Goal: Task Accomplishment & Management: Manage account settings

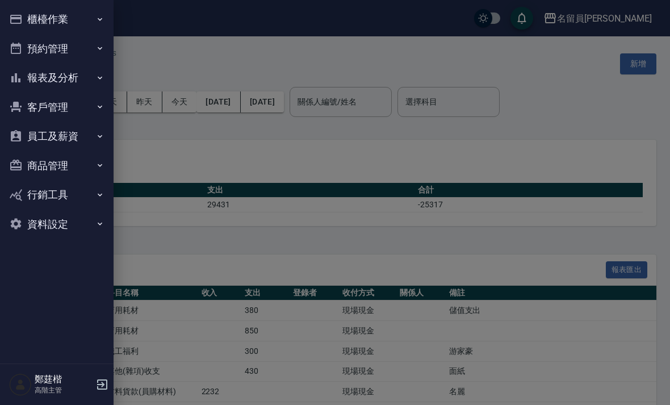
scroll to position [36, 0]
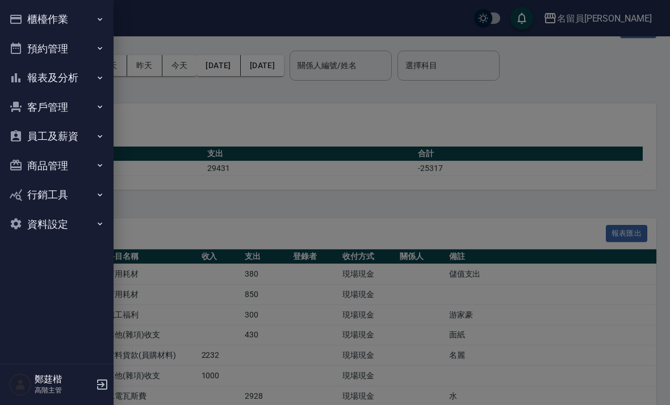
click at [29, 21] on button "櫃檯作業" at bounding box center [57, 20] width 104 height 30
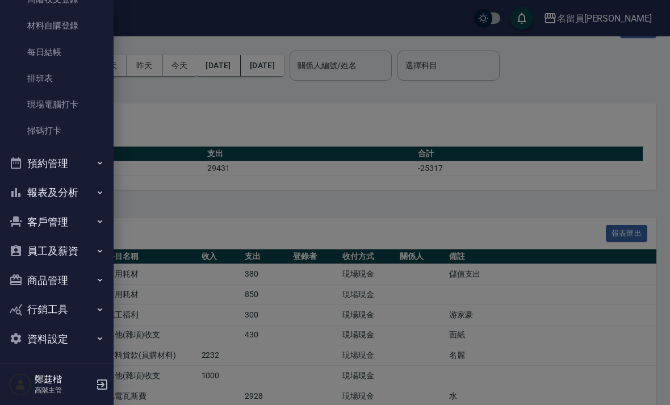
scroll to position [209, 0]
click at [61, 191] on button "報表及分析" at bounding box center [57, 193] width 104 height 30
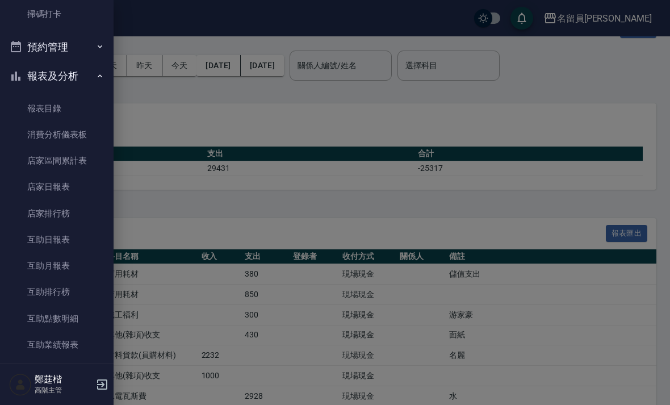
scroll to position [327, 0]
click at [36, 205] on link "店家排行榜" at bounding box center [57, 212] width 104 height 26
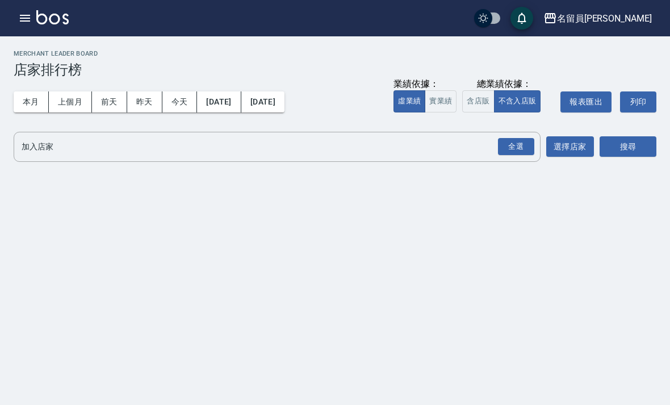
click at [66, 105] on button "上個月" at bounding box center [70, 101] width 43 height 21
click at [510, 145] on div "全選" at bounding box center [516, 147] width 36 height 18
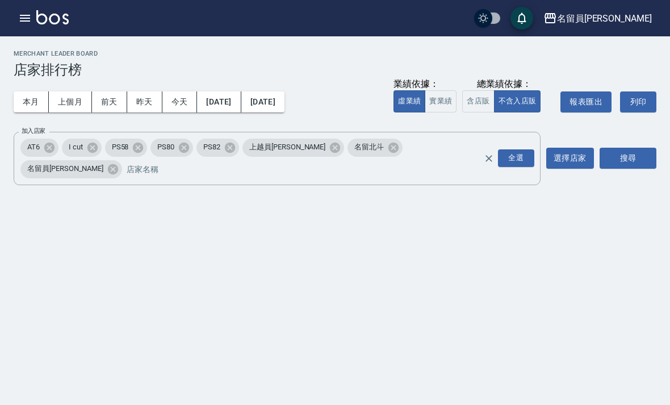
click at [467, 91] on button "含店販" at bounding box center [478, 101] width 32 height 22
click at [624, 169] on div "名留員林中正 2025-09-01 - 2025-09-30 店家排行榜 列印時間： 2025-10-09-10:38 Merchant Leader Boa…" at bounding box center [335, 120] width 670 height 168
click at [623, 169] on div "名留員林中正 2025-09-01 - 2025-09-30 店家排行榜 列印時間： 2025-10-09-10:38 Merchant Leader Boa…" at bounding box center [335, 120] width 670 height 168
click at [624, 148] on button "搜尋" at bounding box center [627, 158] width 57 height 21
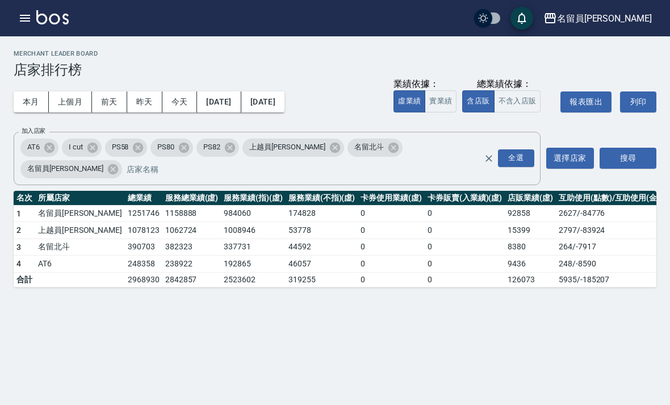
click at [442, 95] on button "實業績" at bounding box center [441, 101] width 32 height 22
click at [26, 62] on h3 "店家排行榜" at bounding box center [335, 70] width 643 height 16
click at [20, 48] on div "名留員林中正 2025-09-01 - 2025-09-30 店家排行榜 列印時間： 2025-10-09-10:39 Merchant Leader Boa…" at bounding box center [335, 168] width 670 height 265
click at [24, 59] on div "Merchant Leader Board 店家排行榜" at bounding box center [335, 64] width 643 height 28
click at [24, 62] on h3 "店家排行榜" at bounding box center [335, 70] width 643 height 16
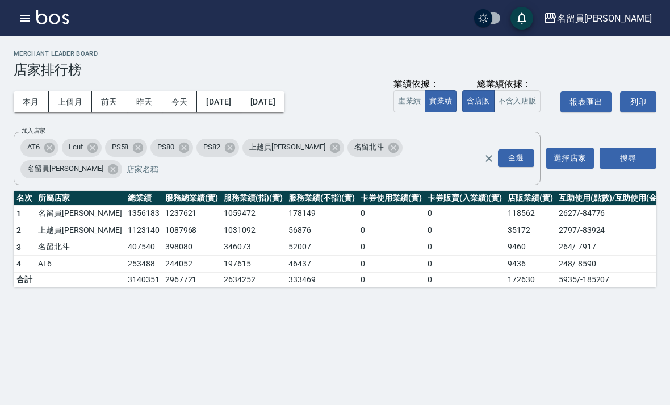
click at [24, 51] on h2 "Merchant Leader Board" at bounding box center [335, 53] width 643 height 7
click at [25, 54] on h2 "Merchant Leader Board" at bounding box center [335, 53] width 643 height 7
click at [30, 58] on div "Merchant Leader Board 店家排行榜" at bounding box center [335, 64] width 643 height 28
click at [27, 49] on div "名留員林中正 2025-09-01 - 2025-09-30 店家排行榜 列印時間： 2025-10-09-10:39 Merchant Leader Boa…" at bounding box center [335, 168] width 670 height 265
click at [23, 56] on h2 "Merchant Leader Board" at bounding box center [335, 53] width 643 height 7
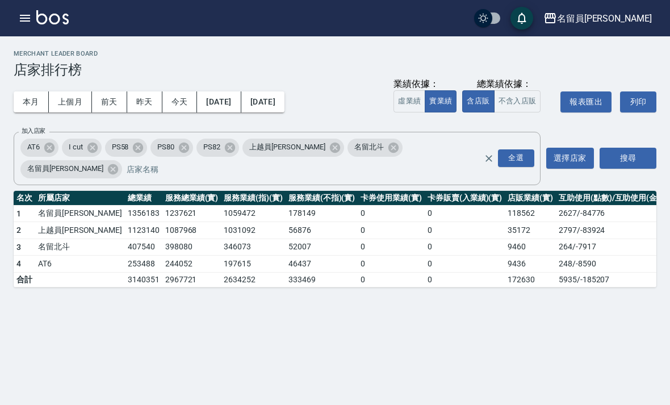
click at [22, 56] on h2 "Merchant Leader Board" at bounding box center [335, 53] width 643 height 7
click at [22, 55] on h2 "Merchant Leader Board" at bounding box center [335, 53] width 643 height 7
click at [15, 49] on div "名留員林中正 2025-09-01 - 2025-09-30 店家排行榜 列印時間： 2025-10-09-10:39 Merchant Leader Boa…" at bounding box center [335, 168] width 670 height 265
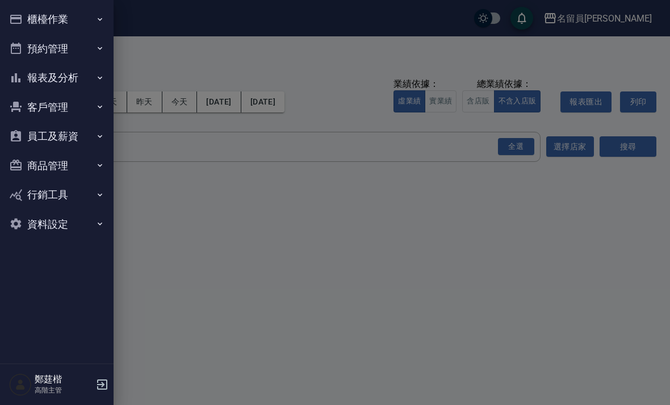
click at [19, 11] on button "櫃檯作業" at bounding box center [57, 20] width 104 height 30
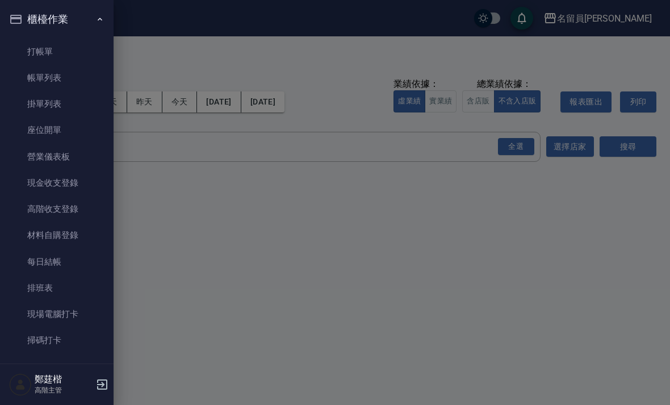
click at [32, 14] on button "櫃檯作業" at bounding box center [57, 20] width 104 height 30
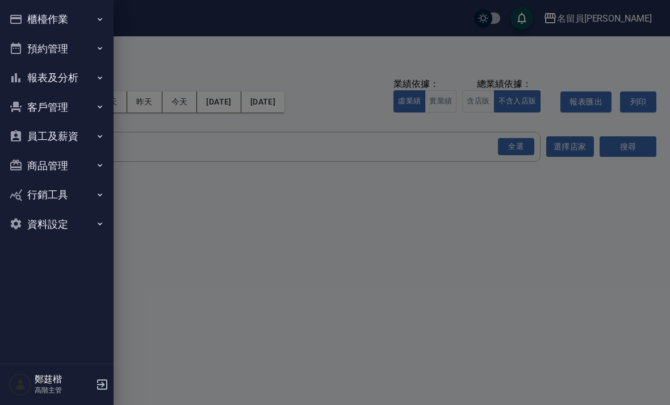
click at [33, 76] on button "報表及分析" at bounding box center [57, 78] width 104 height 30
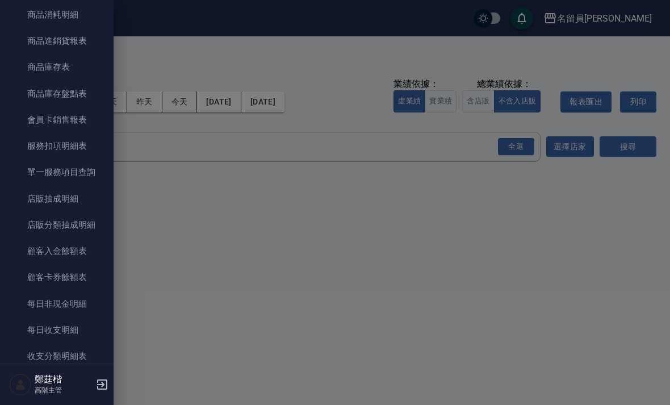
scroll to position [653, 0]
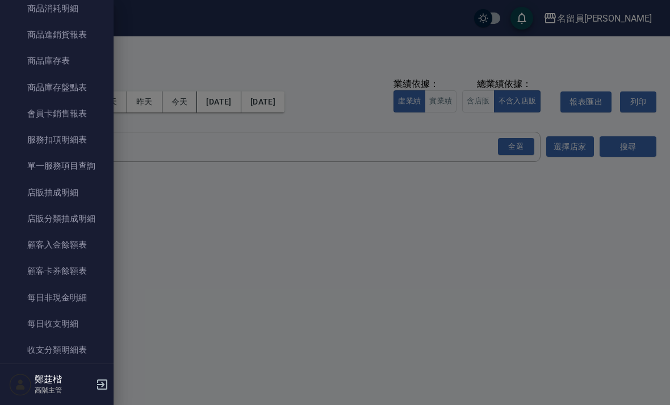
click at [60, 165] on link "單一服務項目查詢" at bounding box center [57, 166] width 104 height 26
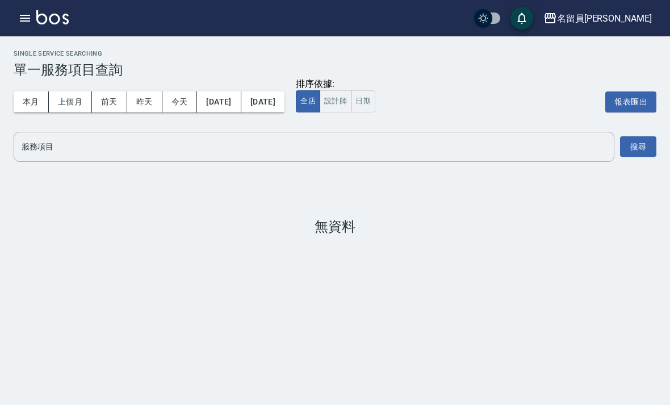
click at [51, 146] on div "服務項目 服務項目" at bounding box center [314, 147] width 601 height 30
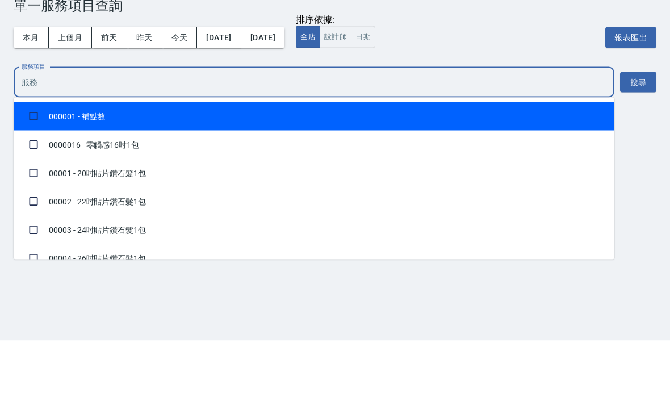
click at [77, 91] on button "上個月" at bounding box center [70, 101] width 43 height 21
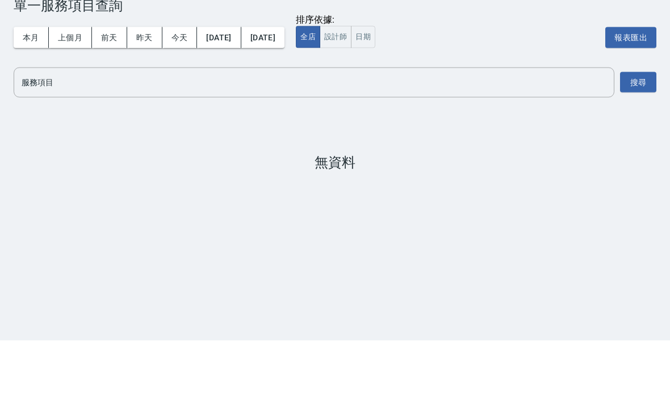
scroll to position [36, 0]
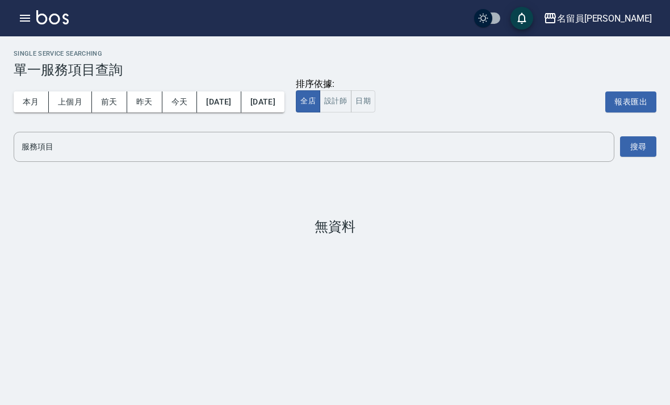
click at [50, 137] on input "服務項目" at bounding box center [314, 147] width 590 height 20
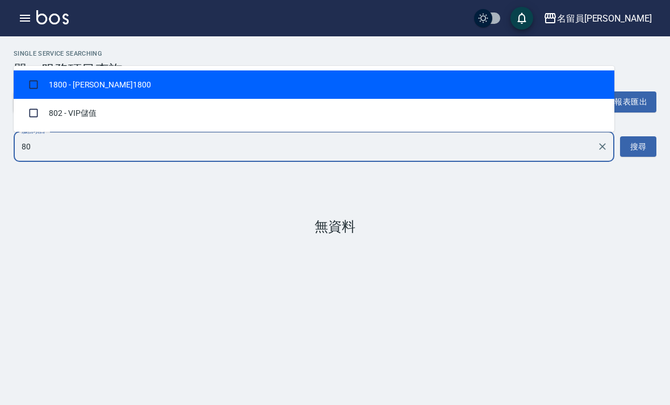
type input "802"
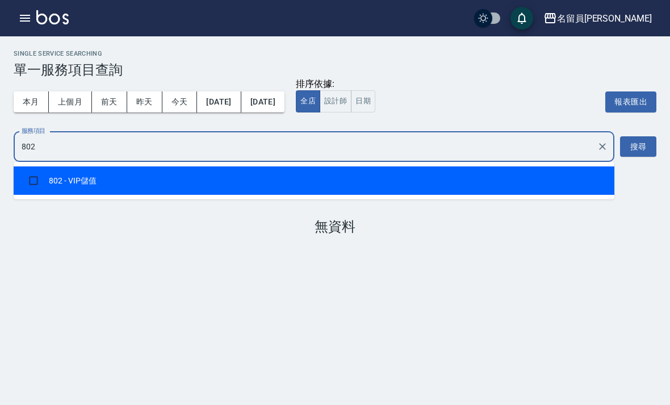
click at [197, 166] on li "802 - VIP儲值" at bounding box center [314, 180] width 601 height 28
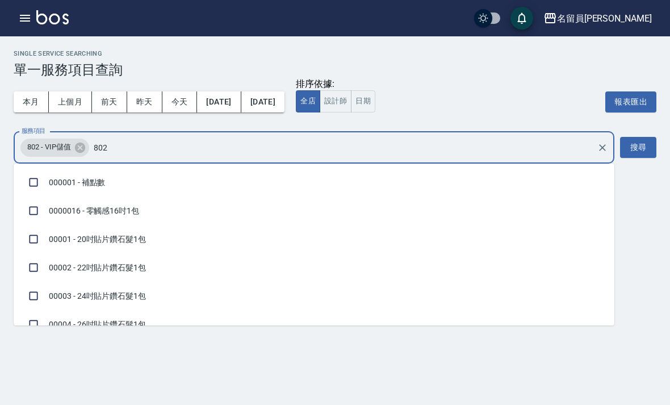
checkbox input "true"
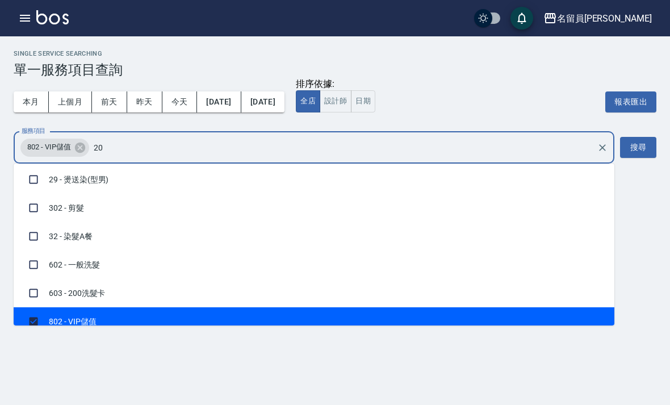
scroll to position [5, 0]
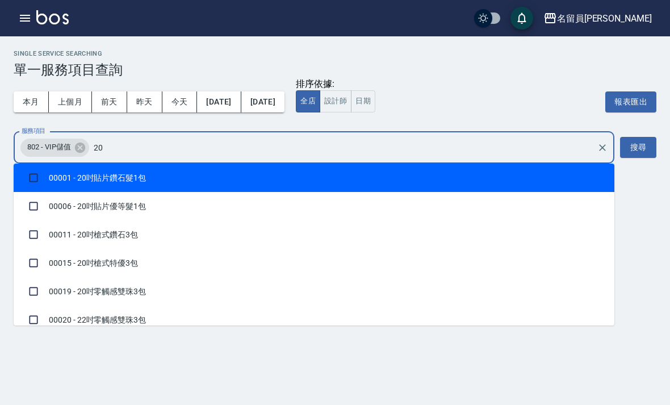
type input "200"
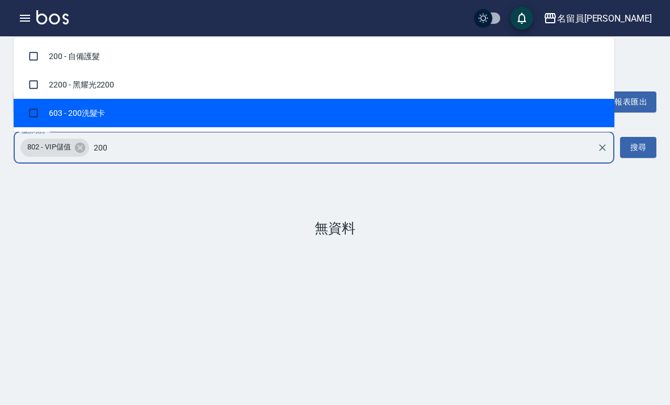
click at [239, 99] on li "603 - 200洗髮卡" at bounding box center [314, 113] width 601 height 28
checkbox input "true"
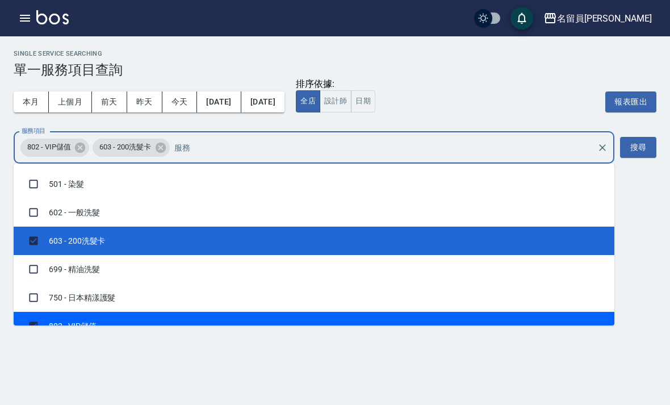
click at [632, 137] on button "搜尋" at bounding box center [638, 147] width 36 height 21
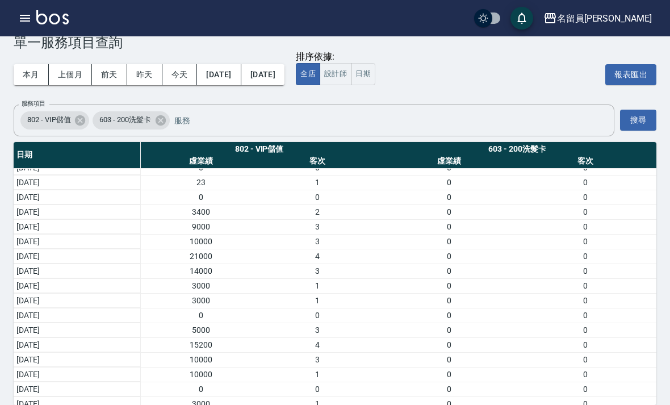
scroll to position [41, 0]
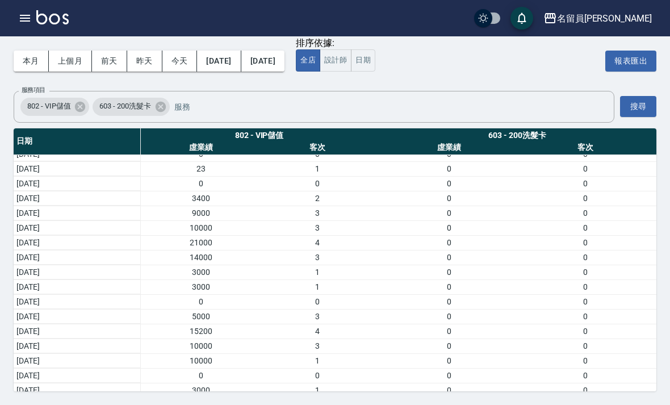
click at [16, 10] on button "button" at bounding box center [25, 18] width 23 height 23
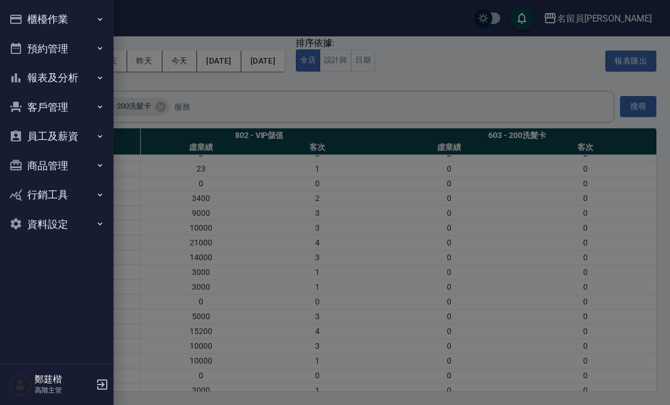
click at [39, 71] on button "報表及分析" at bounding box center [57, 78] width 104 height 30
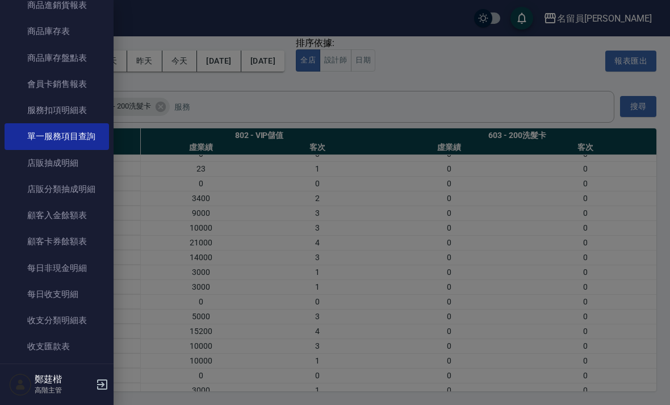
scroll to position [683, 0]
click at [48, 267] on link "每日非現金明細" at bounding box center [57, 267] width 104 height 26
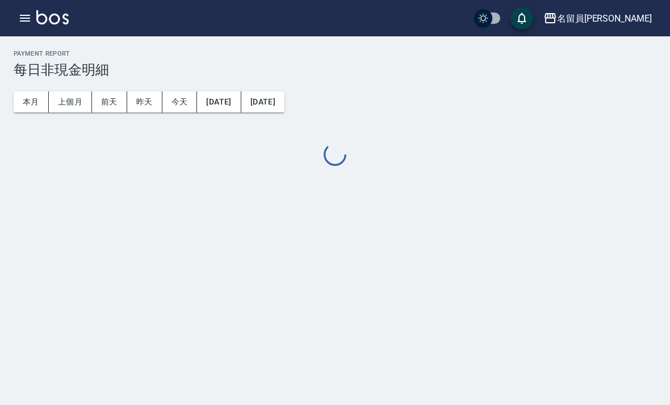
click at [62, 98] on button "上個月" at bounding box center [70, 101] width 43 height 21
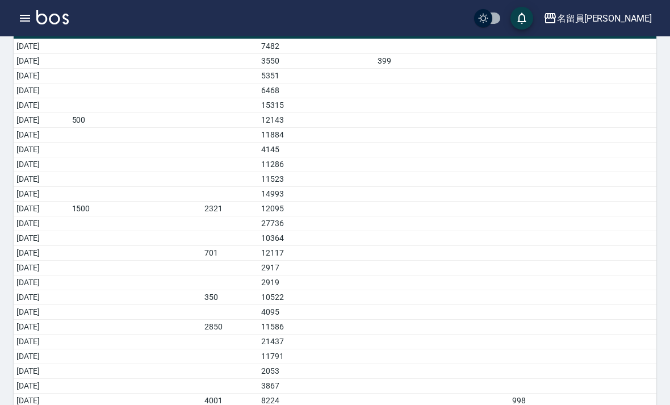
scroll to position [204, 0]
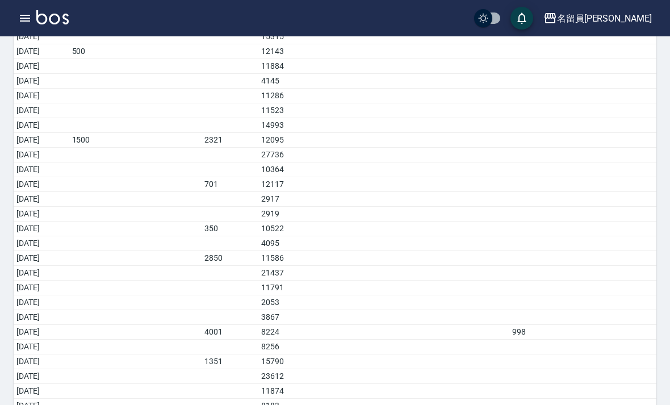
click at [14, 13] on button "button" at bounding box center [25, 18] width 23 height 23
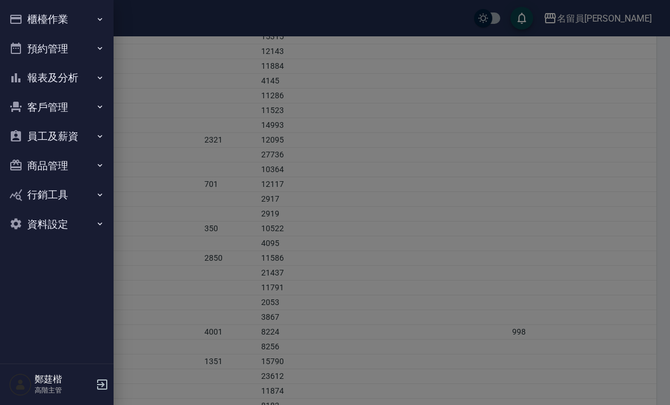
click at [26, 21] on button "櫃檯作業" at bounding box center [57, 20] width 104 height 30
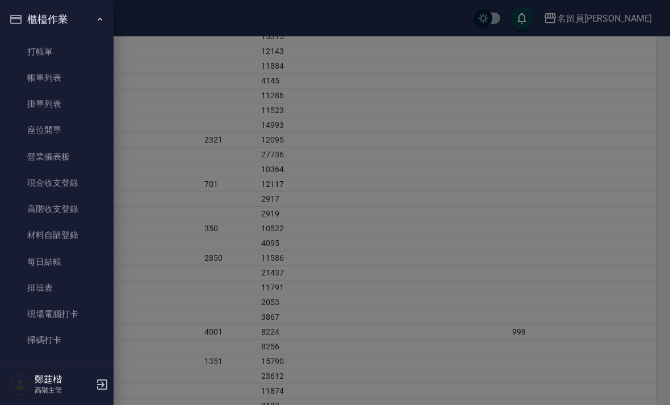
click at [22, 18] on icon "button" at bounding box center [15, 19] width 11 height 9
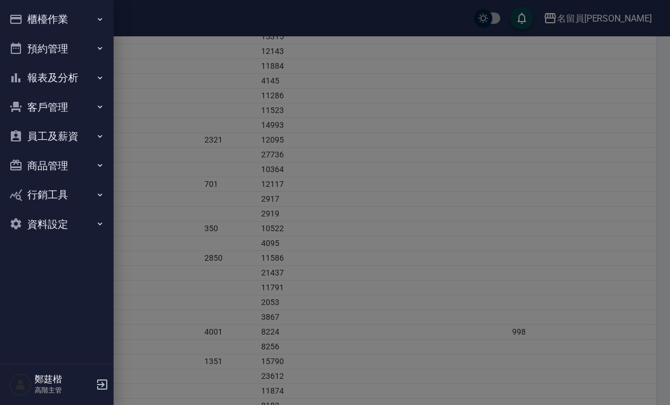
click at [31, 69] on button "報表及分析" at bounding box center [57, 78] width 104 height 30
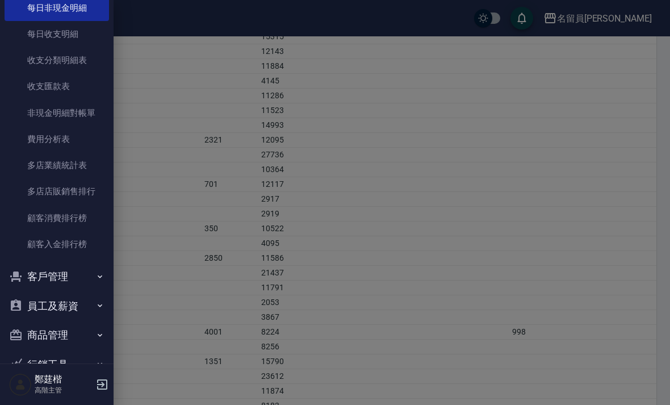
scroll to position [942, 0]
click at [33, 132] on link "費用分析表" at bounding box center [57, 140] width 104 height 26
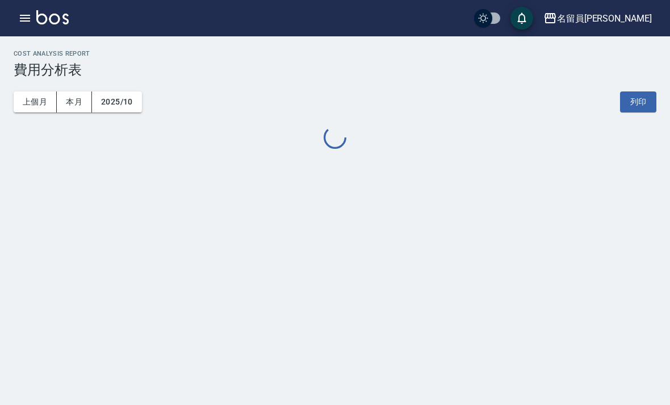
click at [23, 15] on icon "button" at bounding box center [25, 18] width 10 height 7
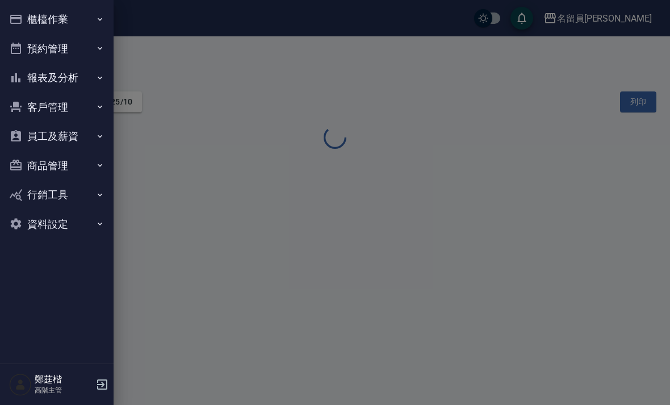
click at [19, 18] on icon "button" at bounding box center [15, 19] width 11 height 9
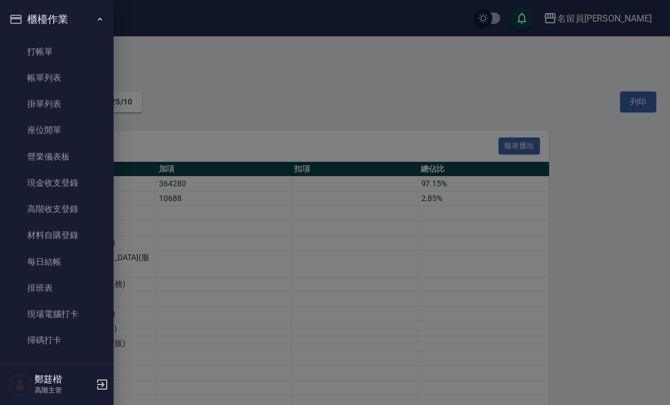
click at [6, 19] on button "櫃檯作業" at bounding box center [57, 20] width 104 height 30
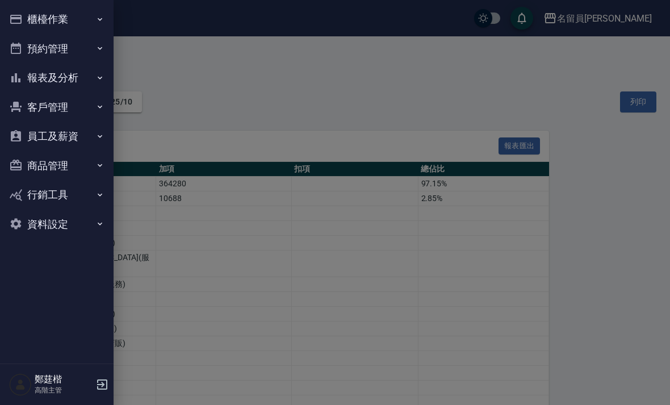
click at [22, 21] on icon "button" at bounding box center [16, 19] width 14 height 14
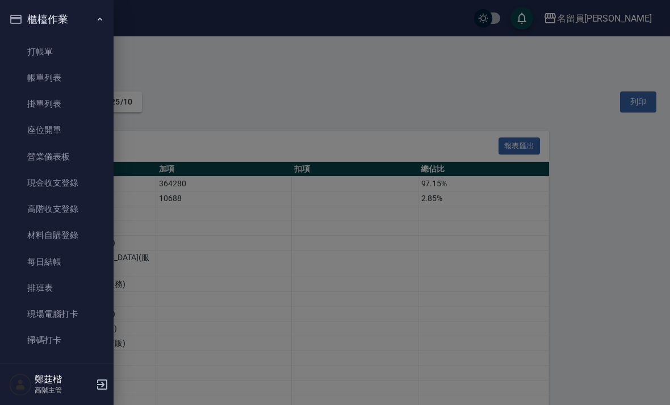
click at [35, 211] on link "高階收支登錄" at bounding box center [57, 209] width 104 height 26
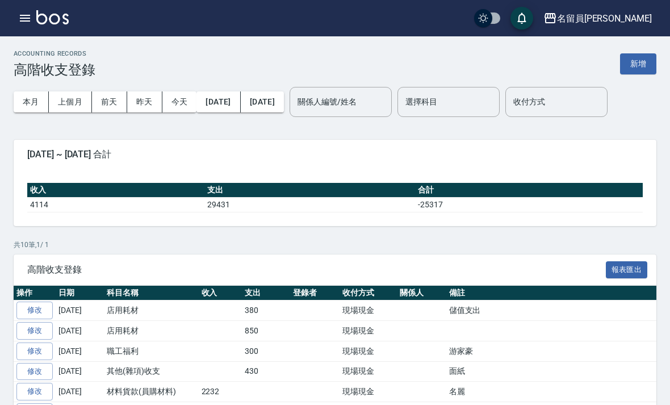
click at [638, 64] on button "新增" at bounding box center [638, 63] width 36 height 21
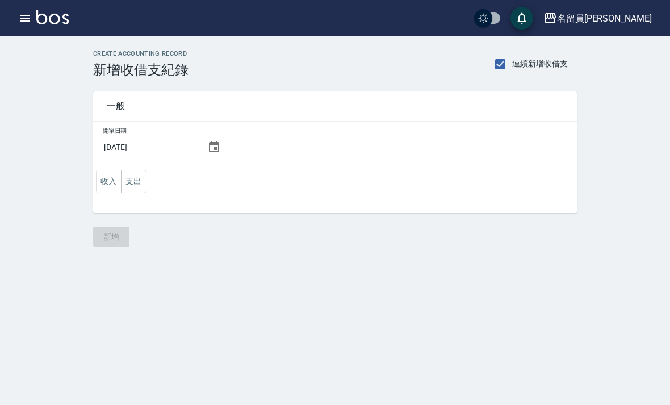
click at [130, 189] on button "支出" at bounding box center [134, 181] width 26 height 23
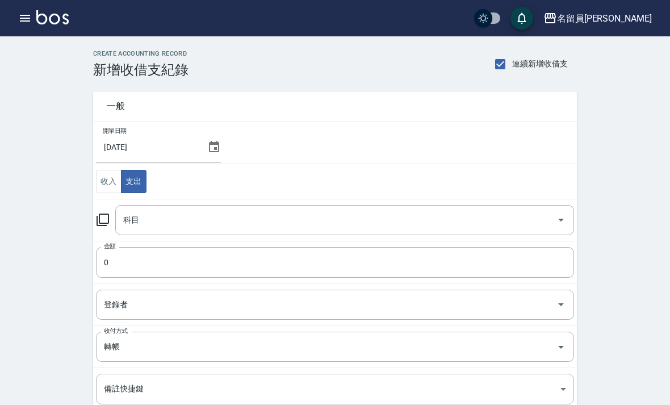
click at [210, 144] on icon at bounding box center [214, 147] width 14 height 14
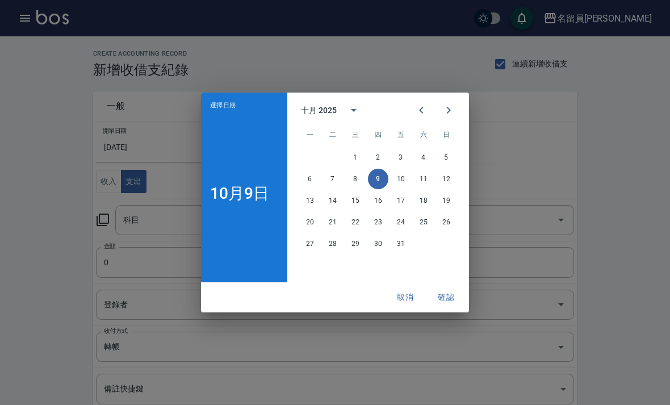
click at [426, 117] on icon "Previous month" at bounding box center [421, 110] width 14 height 14
click at [328, 254] on button "30" at bounding box center [332, 243] width 20 height 20
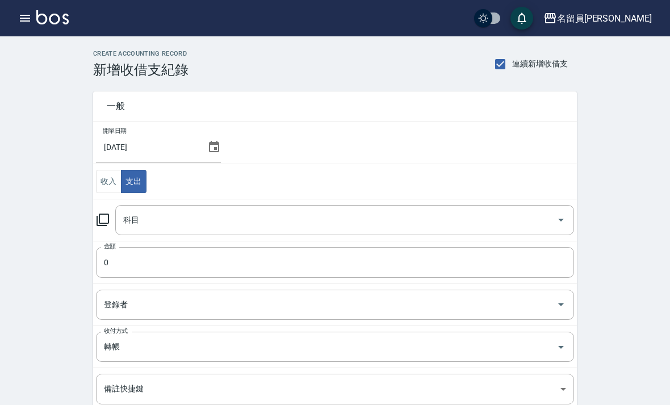
click at [325, 219] on input "科目" at bounding box center [335, 220] width 431 height 20
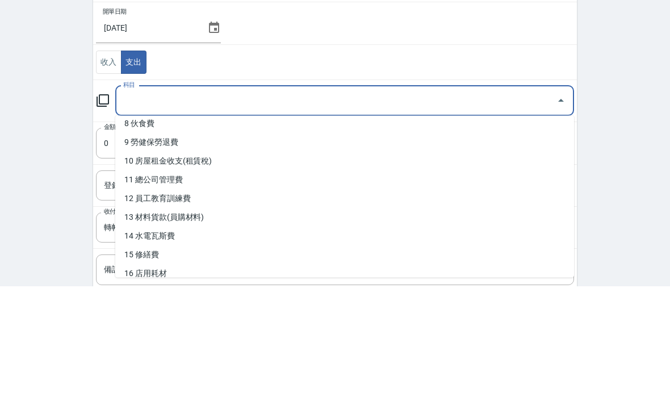
scroll to position [218, 0]
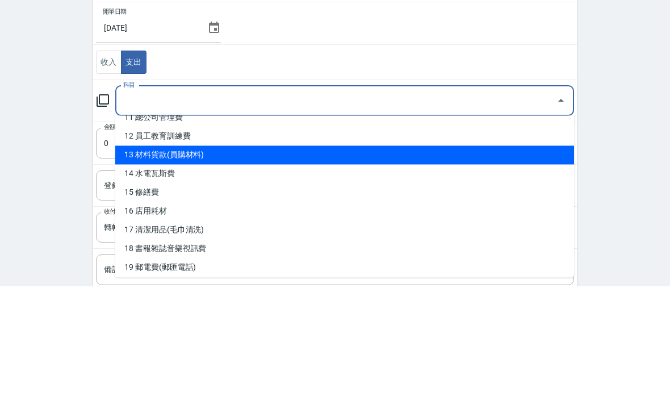
click at [296, 265] on li "13 材料貨款(員購材料)" at bounding box center [344, 274] width 459 height 19
type input "13 材料貨款(員購材料)"
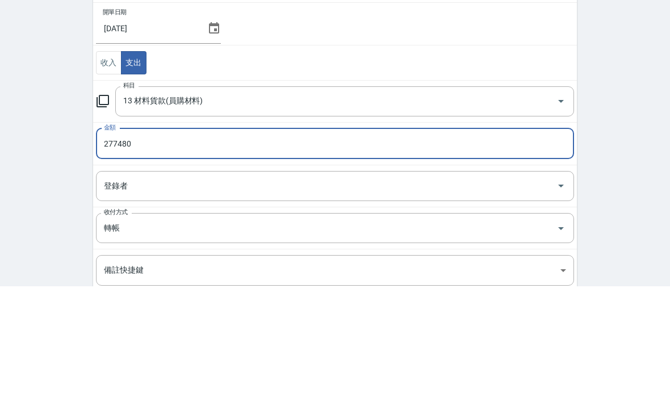
type input "277480"
click at [626, 160] on div "CREATE ACCOUNTING RECORD 新增收借支紀錄 連續新增收借支 一般 開單日期 2025/09/30 收入 支出 科目 13 材料貨款(員購…" at bounding box center [335, 287] width 670 height 503
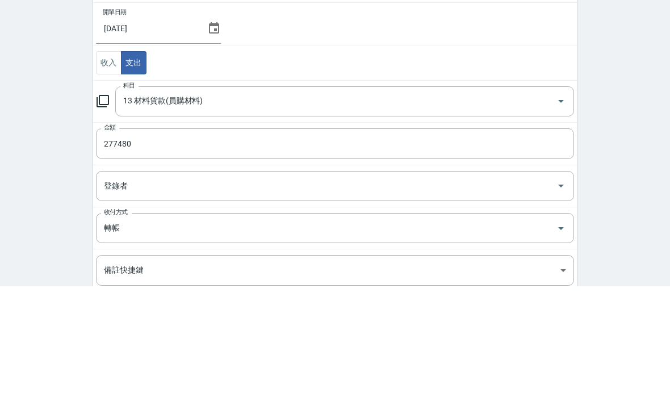
scroll to position [98, 0]
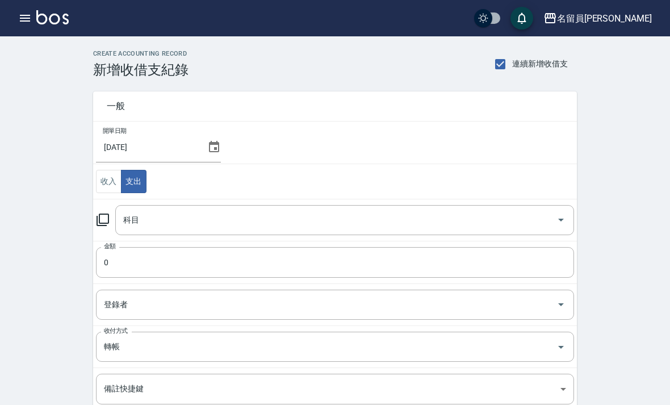
click at [329, 220] on input "科目" at bounding box center [335, 220] width 431 height 20
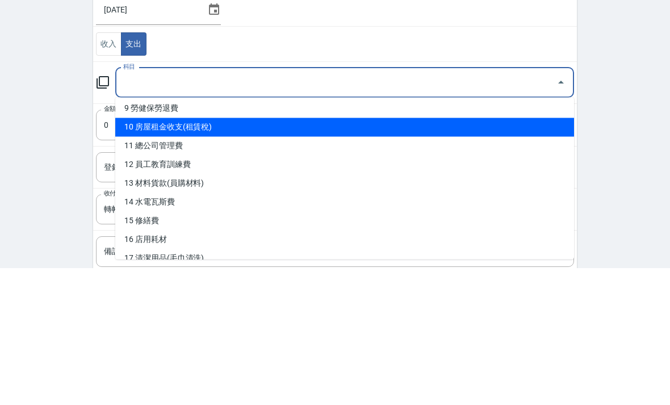
scroll to position [188, 0]
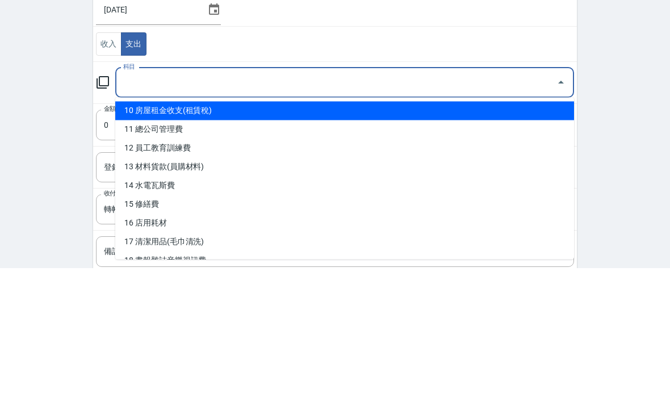
click at [358, 239] on li "10 房屋租金收支(租賃稅)" at bounding box center [344, 248] width 459 height 19
type input "10 房屋租金收支(租賃稅)"
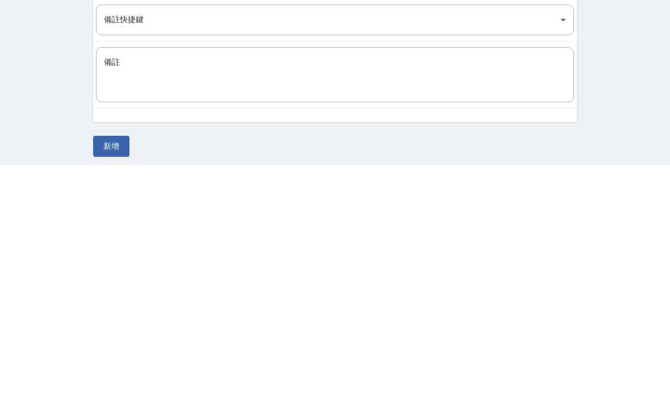
scroll to position [134, 0]
type input "88000"
click at [112, 371] on button "新增" at bounding box center [111, 381] width 36 height 21
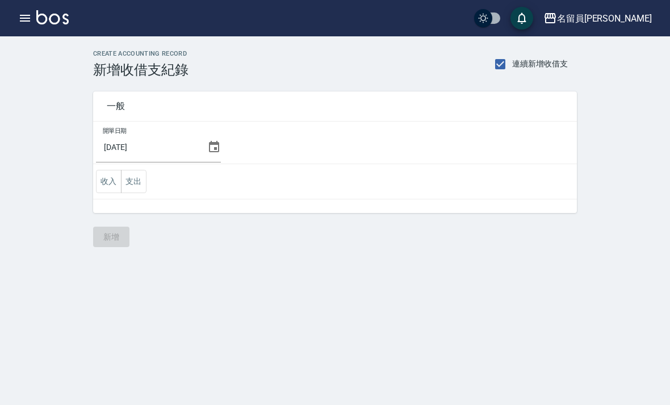
click at [129, 179] on button "支出" at bounding box center [134, 181] width 26 height 23
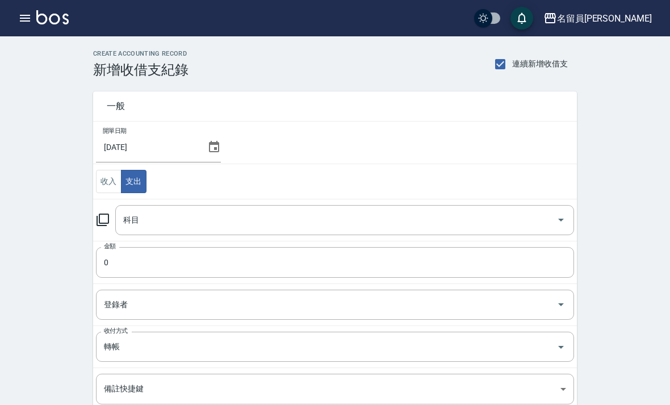
click at [384, 214] on input "科目" at bounding box center [335, 220] width 431 height 20
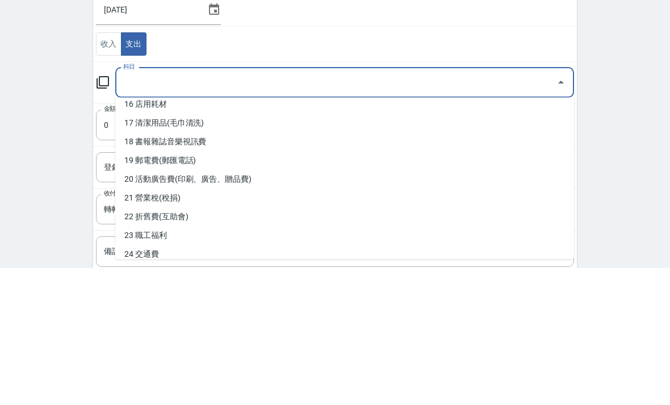
scroll to position [306, 0]
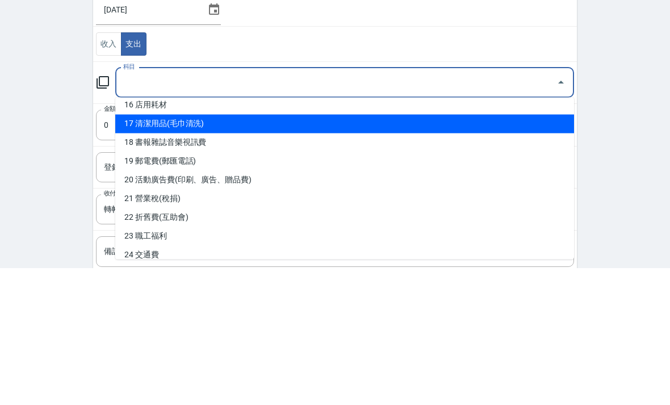
click at [393, 252] on li "17 清潔用品(毛巾清洗)" at bounding box center [344, 261] width 459 height 19
type input "17 清潔用品(毛巾清洗)"
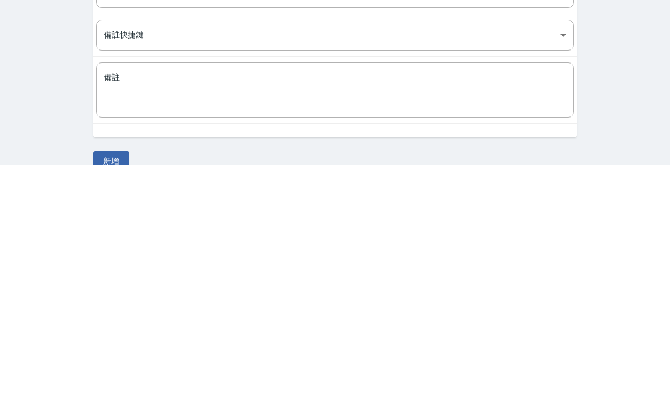
scroll to position [134, 0]
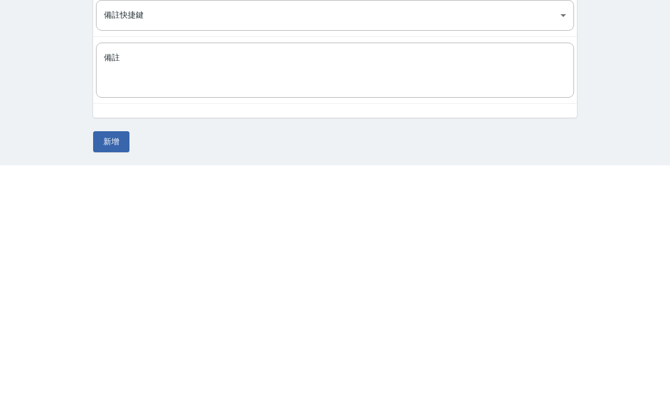
type input "10000"
click at [116, 371] on button "新增" at bounding box center [111, 381] width 36 height 21
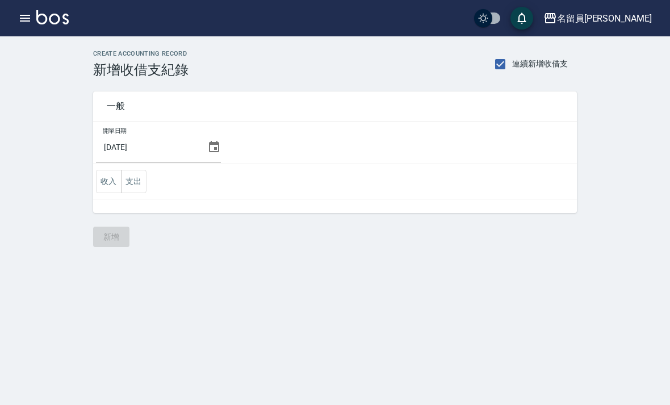
click at [133, 180] on button "支出" at bounding box center [134, 181] width 26 height 23
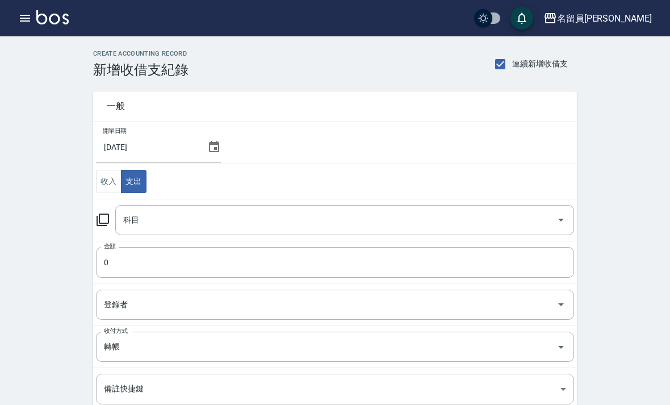
click at [356, 215] on input "科目" at bounding box center [335, 220] width 431 height 20
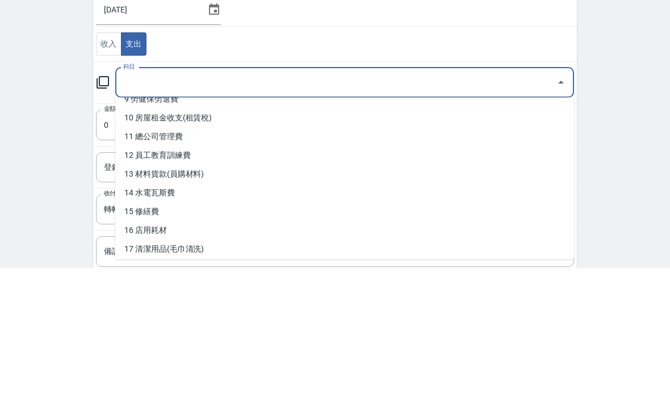
scroll to position [183, 0]
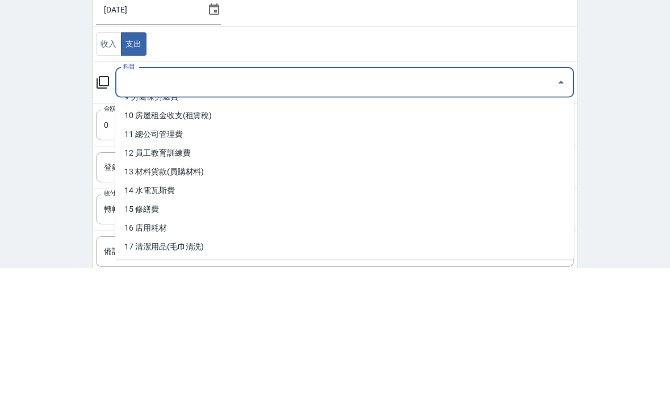
click at [144, 263] on li "11 總公司管理費" at bounding box center [344, 272] width 459 height 19
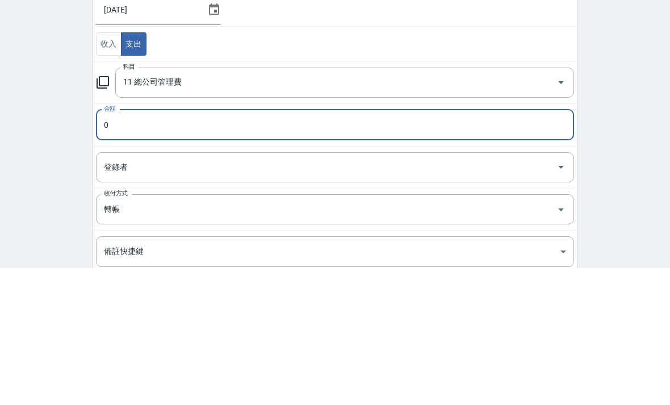
type input "11 總公司管理費"
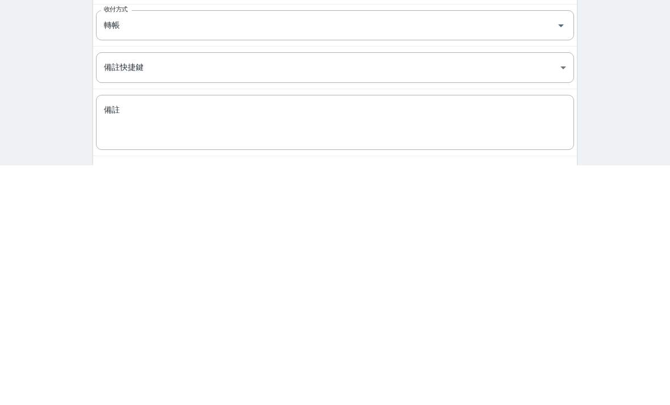
scroll to position [134, 0]
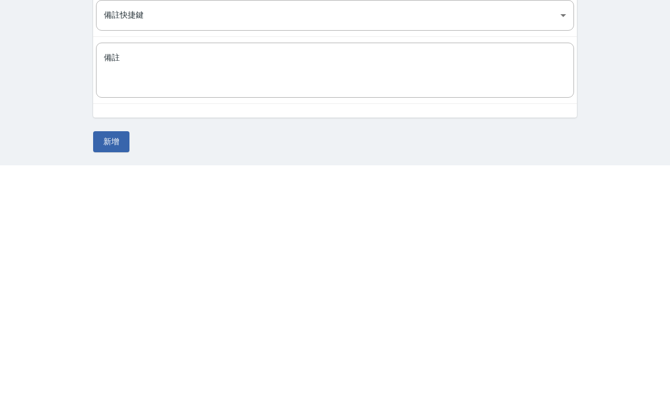
type input "172664"
click at [112, 371] on button "新增" at bounding box center [111, 381] width 36 height 21
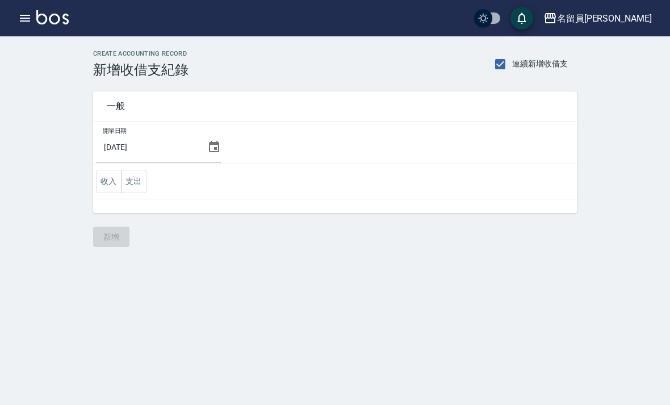
click at [137, 176] on button "支出" at bounding box center [134, 181] width 26 height 23
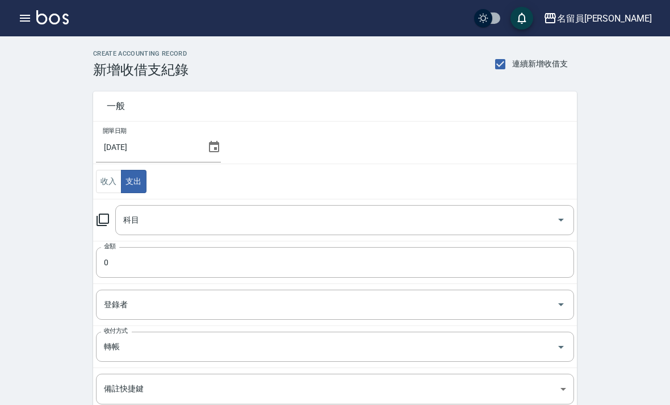
click at [108, 178] on button "收入" at bounding box center [109, 181] width 26 height 23
click at [142, 213] on input "科目" at bounding box center [335, 220] width 431 height 20
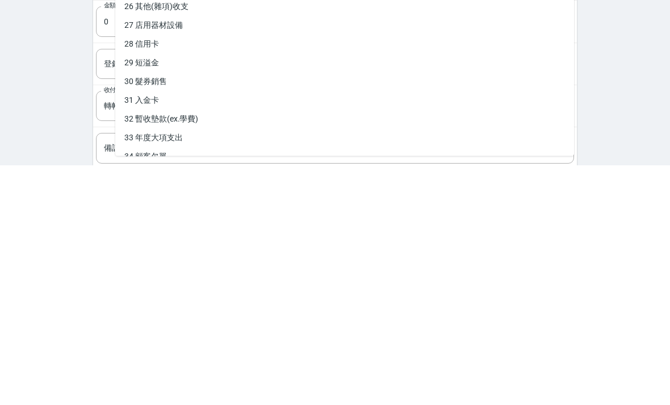
scroll to position [3, 0]
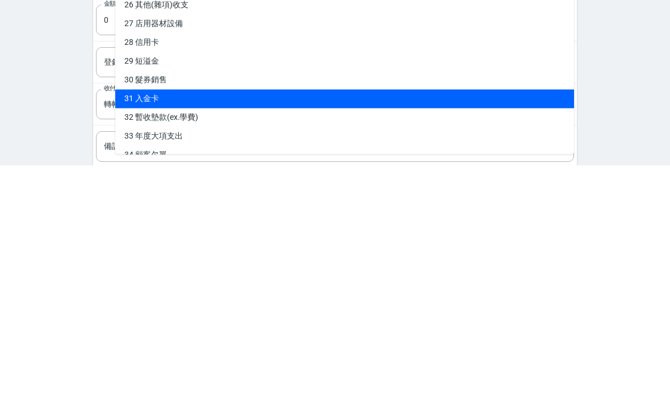
click at [136, 329] on li "31 入金卡" at bounding box center [344, 338] width 459 height 19
type input "31 入金卡"
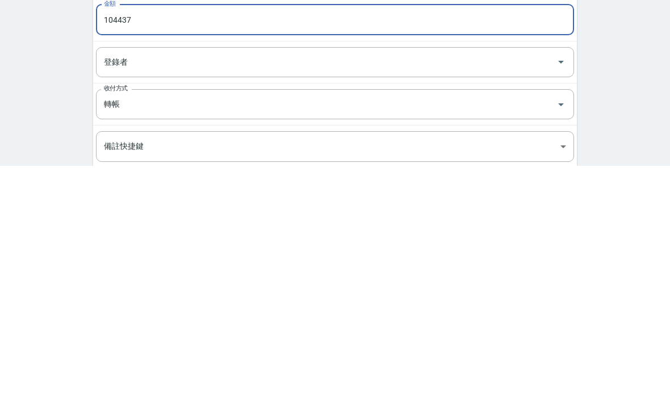
type input "104437"
click at [39, 144] on div "CREATE ACCOUNTING RECORD 新增收借支紀錄 連續新增收借支 一般 開單日期 [DATE] 收入 支出 科目 31 入金卡 科目 金額 1…" at bounding box center [335, 284] width 670 height 503
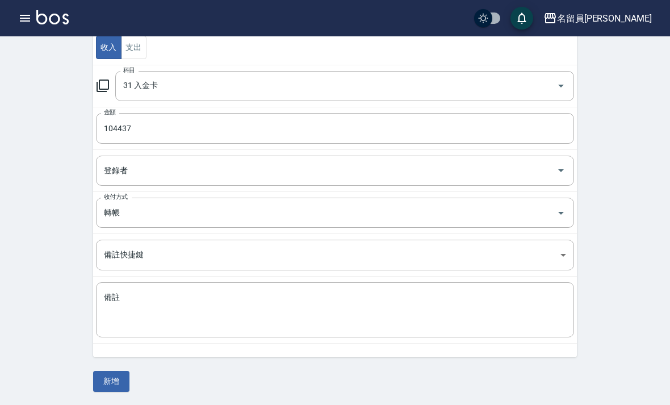
click at [115, 383] on button "新增" at bounding box center [111, 381] width 36 height 21
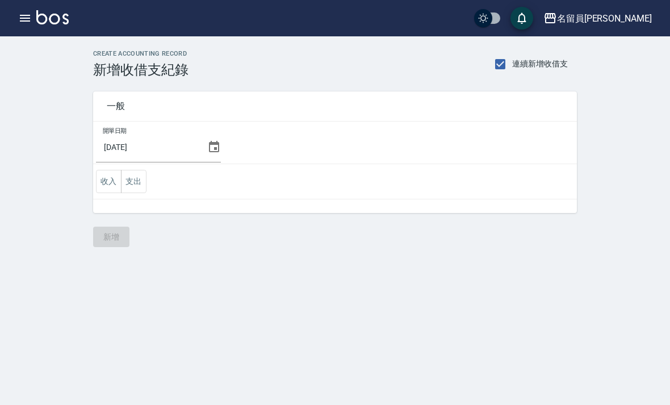
click at [15, 15] on button "button" at bounding box center [25, 18] width 23 height 23
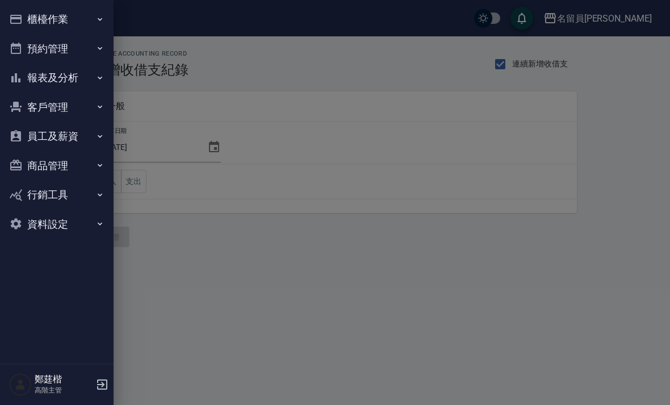
click at [27, 66] on button "報表及分析" at bounding box center [57, 78] width 104 height 30
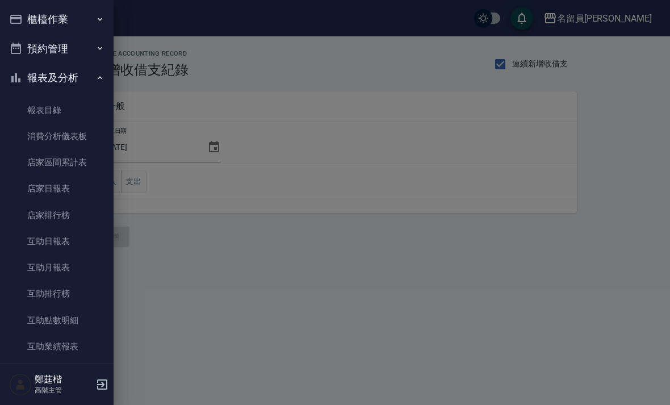
click at [31, 18] on button "櫃檯作業" at bounding box center [57, 20] width 104 height 30
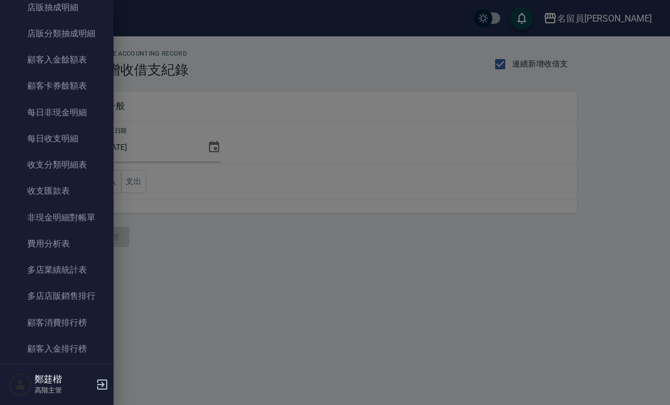
scroll to position [1172, 0]
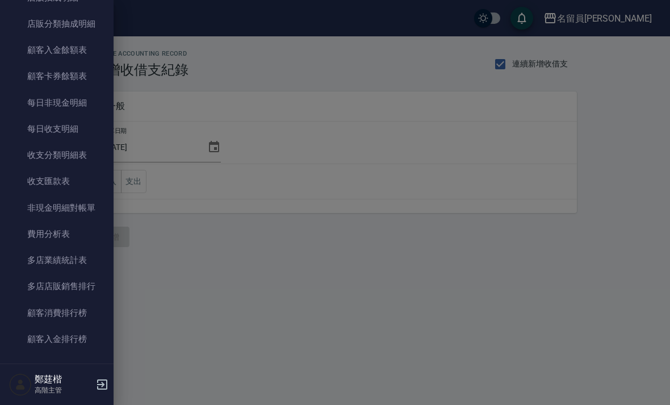
click at [39, 234] on link "費用分析表" at bounding box center [57, 234] width 104 height 26
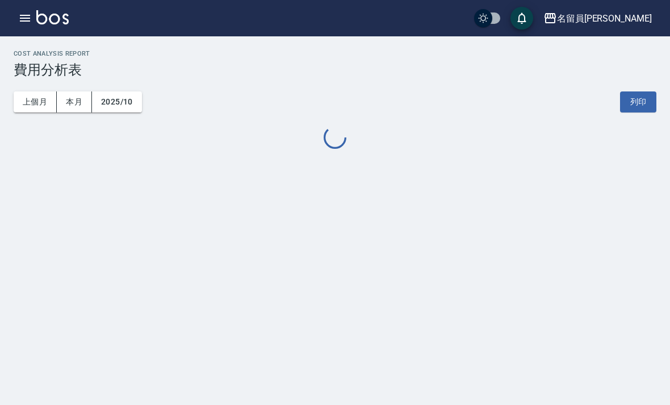
click at [35, 102] on button "上個月" at bounding box center [35, 101] width 43 height 21
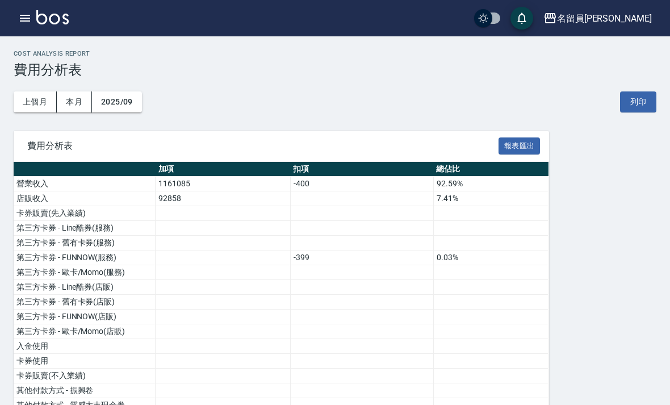
click at [26, 24] on icon "button" at bounding box center [25, 18] width 14 height 14
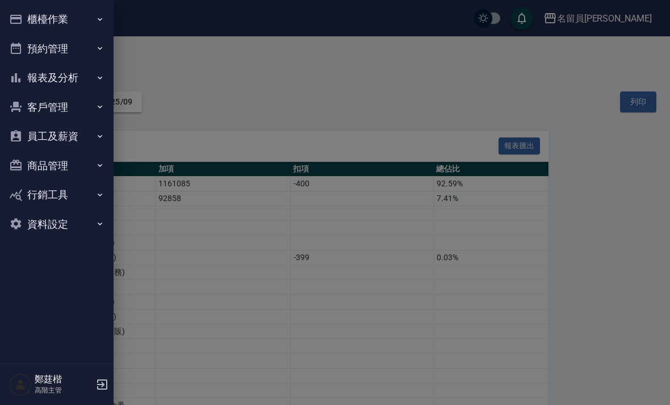
click at [53, 80] on button "報表及分析" at bounding box center [57, 78] width 104 height 30
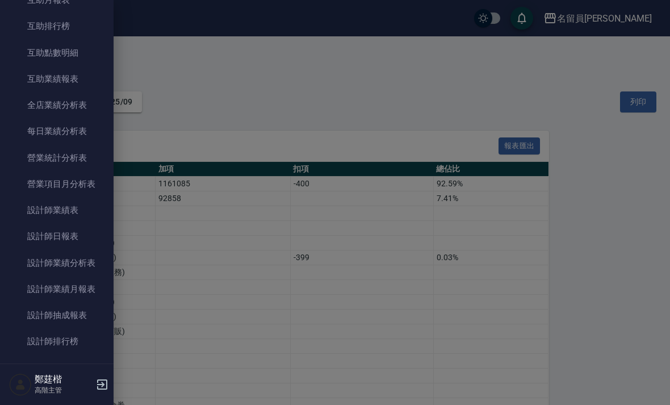
scroll to position [362, 0]
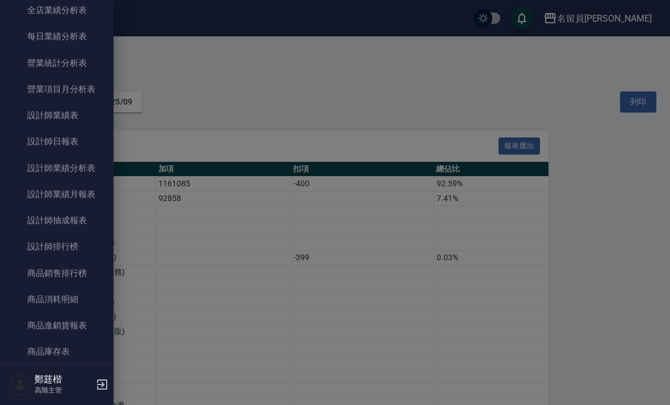
click at [84, 148] on link "設計師日報表" at bounding box center [57, 141] width 104 height 26
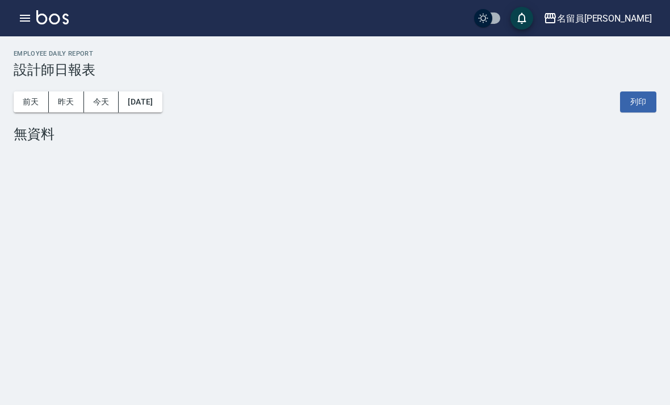
click at [162, 104] on button "[DATE]" at bounding box center [140, 101] width 43 height 21
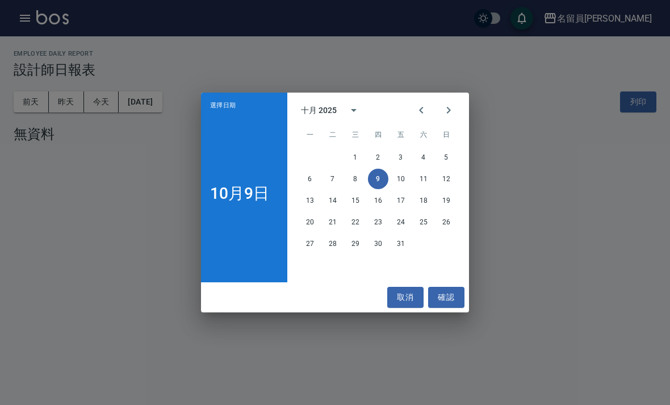
click at [423, 107] on icon "Previous month" at bounding box center [421, 110] width 14 height 14
click at [332, 240] on button "30" at bounding box center [332, 243] width 20 height 20
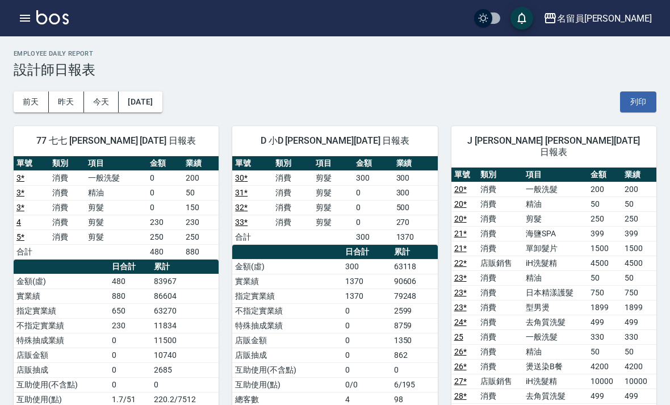
click at [145, 88] on div "[DATE] [DATE] [DATE] [DATE] 列印" at bounding box center [335, 102] width 643 height 48
click at [162, 101] on button "[DATE]" at bounding box center [140, 101] width 43 height 21
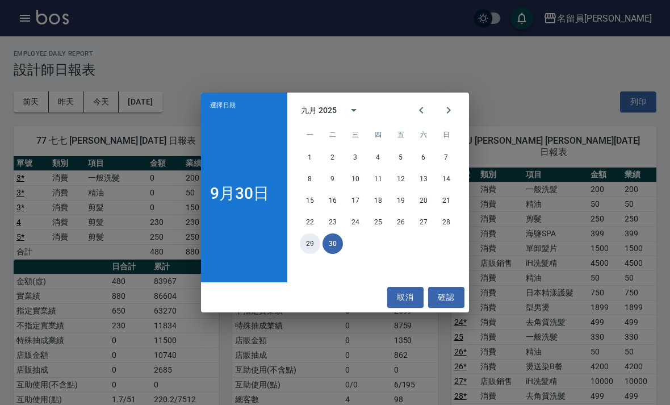
click at [313, 246] on button "29" at bounding box center [310, 243] width 20 height 20
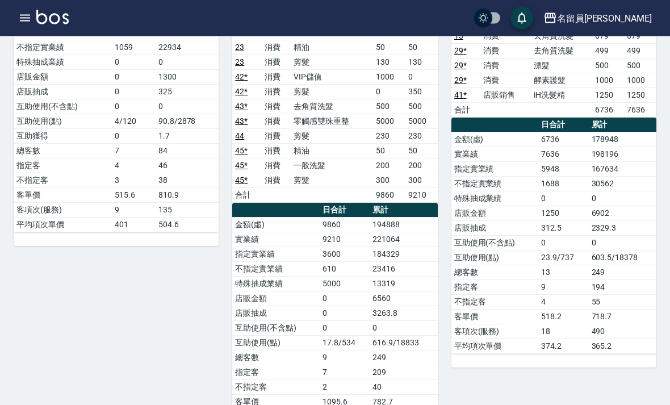
scroll to position [886, 0]
